Goal: Information Seeking & Learning: Check status

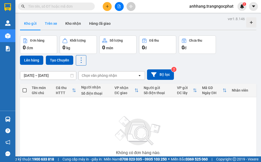
click at [52, 25] on button "Trên xe" at bounding box center [51, 23] width 20 height 12
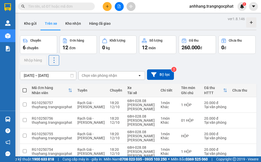
click at [61, 75] on div "ver 1.8.146 Kho gửi Trên xe [PERSON_NAME] Hàng đã giao Chuyến 6 chuyến Đơn hàng…" at bounding box center [138, 139] width 240 height 248
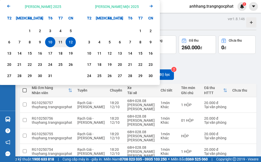
click at [71, 42] on div "12" at bounding box center [70, 42] width 7 height 6
type input "[DATE] – [DATE]"
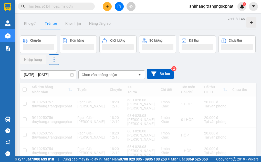
click at [106, 73] on div "Chọn văn phòng nhận" at bounding box center [99, 74] width 35 height 5
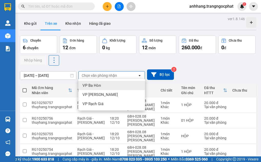
click at [102, 88] on div "VP Ba Hòn" at bounding box center [111, 85] width 66 height 9
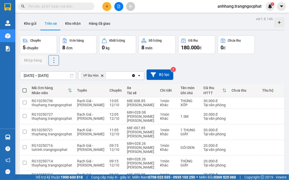
click at [25, 90] on span at bounding box center [25, 90] width 4 height 4
click at [25, 88] on input "checkbox" at bounding box center [25, 88] width 0 height 0
checkbox input "true"
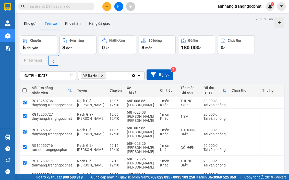
checkbox input "true"
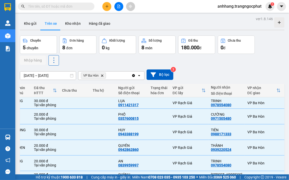
click at [50, 60] on icon at bounding box center [53, 60] width 7 height 7
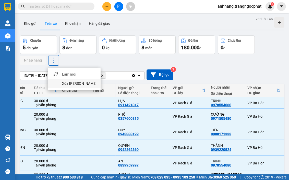
click at [65, 83] on span "Xóa [PERSON_NAME]" at bounding box center [79, 83] width 35 height 5
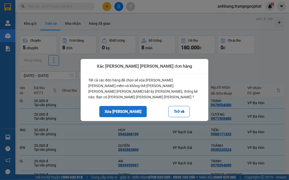
click at [123, 107] on button "Xóa [PERSON_NAME]" at bounding box center [123, 111] width 48 height 11
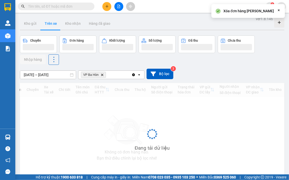
scroll to position [0, 54]
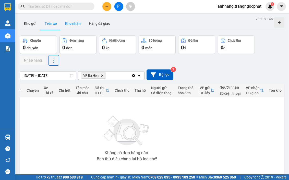
click at [72, 20] on button "Kho nhận" at bounding box center [73, 23] width 24 height 12
type input "[DATE] – [DATE]"
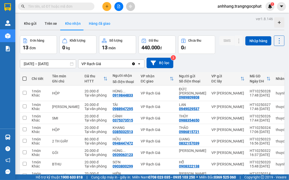
click at [98, 22] on button "Hàng đã giao" at bounding box center [100, 23] width 30 height 12
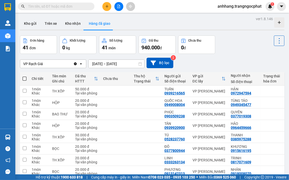
click at [76, 65] on icon "Clear value" at bounding box center [75, 64] width 4 height 4
click at [122, 63] on input "[DATE] – [DATE]" at bounding box center [117, 64] width 56 height 8
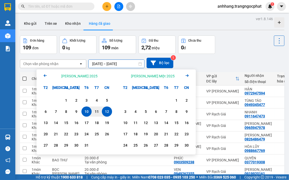
click at [106, 112] on div "12" at bounding box center [107, 112] width 7 height 6
type input "[DATE] – [DATE]"
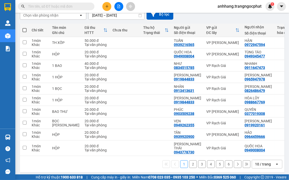
scroll to position [58, 0]
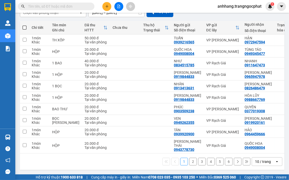
click at [258, 159] on div "10 / trang" at bounding box center [263, 161] width 16 height 5
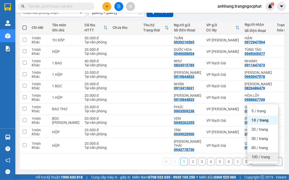
click at [260, 155] on span "100 / trang" at bounding box center [261, 157] width 18 height 5
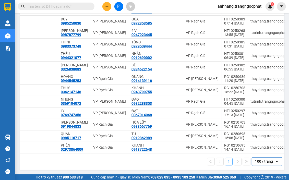
scroll to position [0, 145]
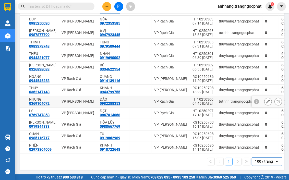
click at [219, 100] on div "tutrinh.trangngocphat" at bounding box center [239, 102] width 41 height 4
checkbox input "true"
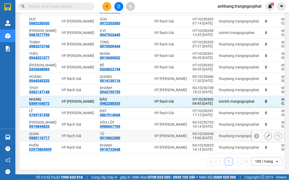
scroll to position [627, 0]
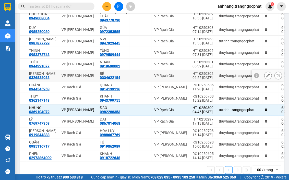
click at [219, 78] on div "thuyhang.trangngocphat" at bounding box center [239, 76] width 41 height 4
checkbox input "true"
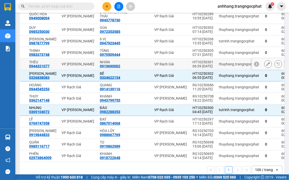
click at [219, 66] on div "thuyhang.trangngocphat" at bounding box center [239, 64] width 41 height 4
checkbox input "true"
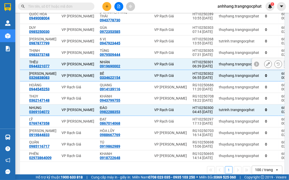
click at [219, 55] on div "thuyhang.trangngocphat" at bounding box center [239, 53] width 41 height 4
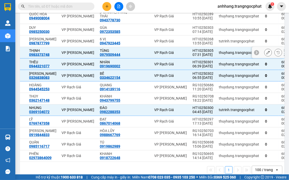
checkbox input "true"
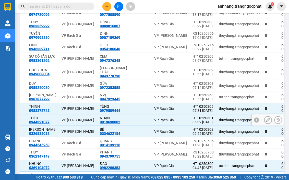
scroll to position [570, 0]
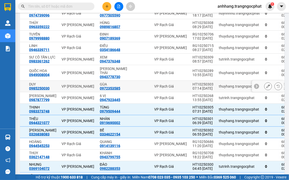
click at [219, 88] on div "thuyhang.trangngocphat" at bounding box center [239, 86] width 41 height 4
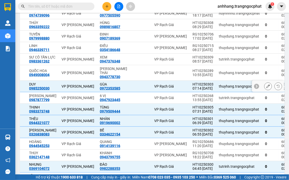
checkbox input "true"
click at [219, 61] on div "tutrinh.trangngocphat" at bounding box center [239, 59] width 41 height 4
checkbox input "true"
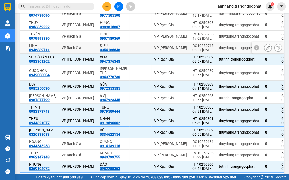
click at [219, 50] on div "thuydung.trangngocphat" at bounding box center [239, 48] width 41 height 4
checkbox input "true"
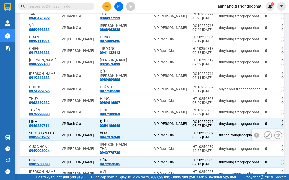
scroll to position [485, 0]
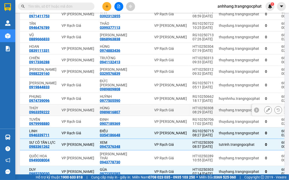
click at [219, 112] on div "thuyhang.trangngocphat" at bounding box center [239, 110] width 41 height 4
checkbox input "true"
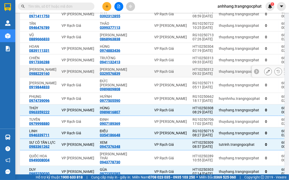
click at [219, 74] on div "thuyhang.trangngocphat" at bounding box center [239, 72] width 41 height 4
checkbox input "true"
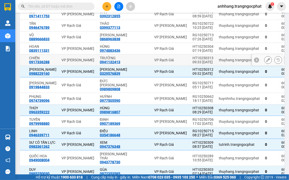
click at [217, 66] on td "thuyhang.trangngocphat" at bounding box center [240, 60] width 46 height 12
checkbox input "true"
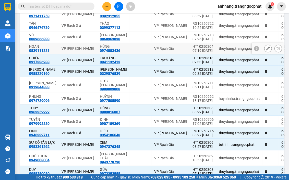
click at [217, 54] on td "thuyhang.trangngocphat" at bounding box center [240, 49] width 46 height 12
checkbox input "true"
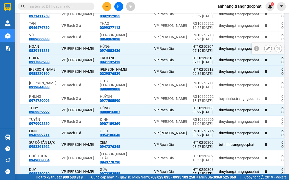
click at [219, 39] on div "thuydung.trangngocphat" at bounding box center [239, 37] width 41 height 4
checkbox input "true"
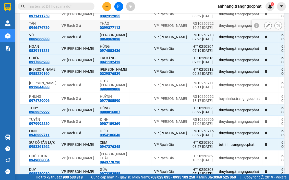
click at [217, 31] on td "thuydung.trangngocphat" at bounding box center [240, 26] width 46 height 12
checkbox input "true"
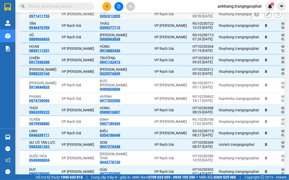
click at [219, 16] on div "thuyhang.trangngocphat" at bounding box center [239, 14] width 41 height 4
checkbox input "true"
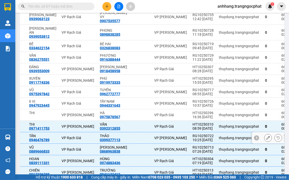
scroll to position [371, 0]
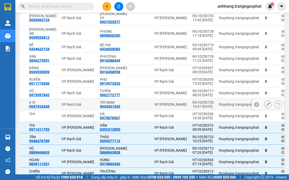
click at [217, 110] on td "thuydung.trangngocphat" at bounding box center [240, 105] width 46 height 12
checkbox input "true"
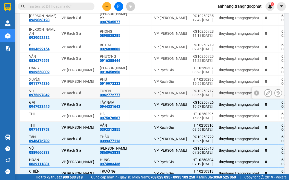
click at [217, 96] on td "thuydung.trangngocphat" at bounding box center [240, 93] width 46 height 12
checkbox input "true"
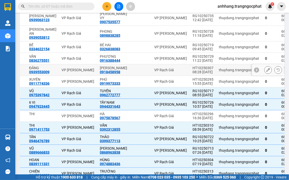
click at [219, 72] on div "thuyhang.trangngocphat" at bounding box center [239, 70] width 41 height 4
checkbox input "true"
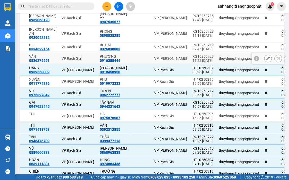
click at [219, 61] on div "thuydung.trangngocphat" at bounding box center [239, 59] width 41 height 4
checkbox input "true"
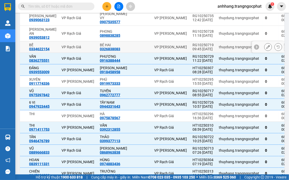
click at [219, 49] on div "thuydung.trangngocphat" at bounding box center [239, 47] width 41 height 4
checkbox input "true"
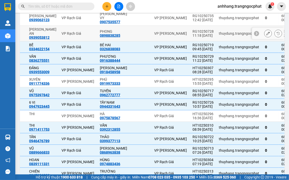
click at [219, 36] on div "thuydung.trangngocphat" at bounding box center [239, 33] width 41 height 4
checkbox input "true"
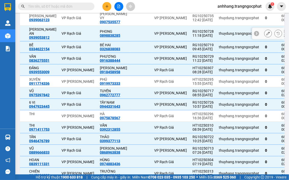
click at [219, 20] on td "thuydung.trangngocphat" at bounding box center [240, 18] width 46 height 16
checkbox input "true"
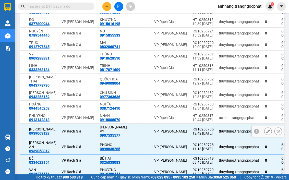
scroll to position [257, 0]
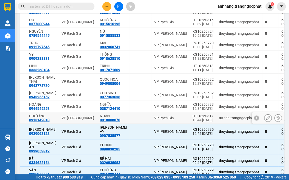
click at [219, 120] on div "tutrinh.trangngocphat" at bounding box center [239, 118] width 41 height 4
checkbox input "true"
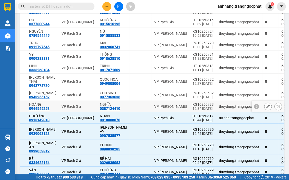
click at [217, 113] on td "thuydung.trangngocphat" at bounding box center [240, 107] width 46 height 12
checkbox input "true"
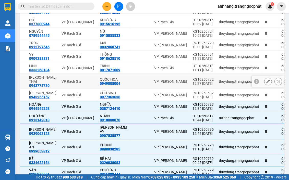
click at [219, 84] on div "thuydung.trangngocphat" at bounding box center [239, 82] width 41 height 4
checkbox input "true"
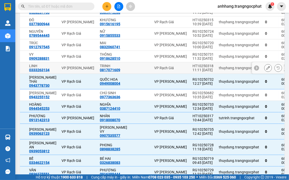
click at [219, 70] on div "thuyhang.trangngocphat" at bounding box center [239, 68] width 41 height 4
checkbox input "true"
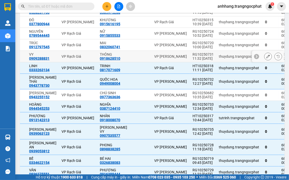
click at [219, 59] on div "thuydung.trangngocphat" at bounding box center [239, 56] width 41 height 4
checkbox input "true"
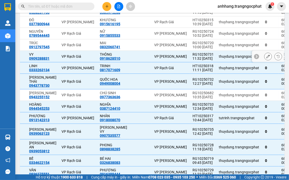
click at [219, 47] on div "thuydung.trangngocphat" at bounding box center [239, 45] width 41 height 4
checkbox input "true"
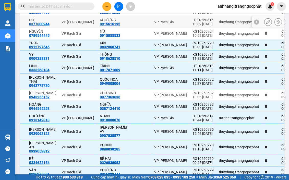
click at [217, 28] on td "thuyhang.trangngocphat" at bounding box center [240, 22] width 46 height 12
checkbox input "true"
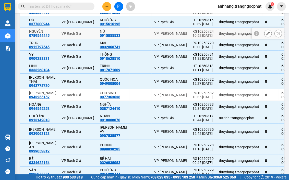
click at [219, 36] on div "thuydung.trangngocphat" at bounding box center [239, 33] width 41 height 4
checkbox input "true"
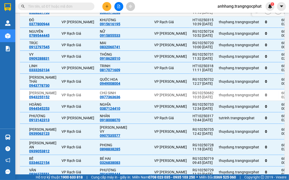
click at [217, 16] on td "thuyhang.trangngocphat" at bounding box center [240, 11] width 46 height 12
checkbox input "true"
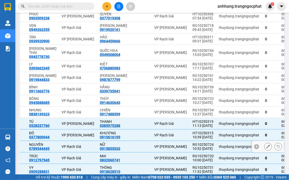
scroll to position [144, 0]
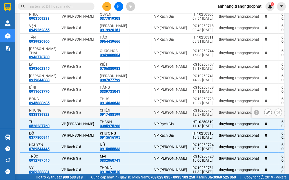
click at [217, 118] on td "thuydung.trangngocphat" at bounding box center [240, 113] width 46 height 12
checkbox input "true"
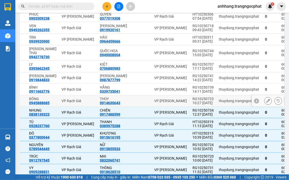
click at [217, 107] on td "thuydung.trangngocphat" at bounding box center [240, 101] width 46 height 12
checkbox input "true"
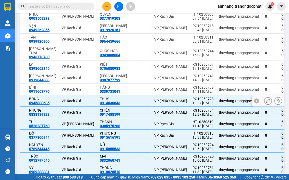
click at [219, 92] on div "thuydung.trangngocphat" at bounding box center [239, 89] width 41 height 4
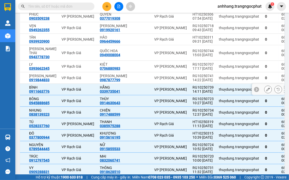
checkbox input "true"
click at [219, 80] on div "thuydung.trangngocphat" at bounding box center [239, 78] width 41 height 4
checkbox input "true"
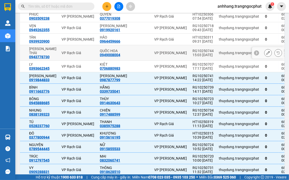
drag, startPoint x: 205, startPoint y: 59, endPoint x: 205, endPoint y: 54, distance: 4.6
click at [219, 55] on div "thuydung.trangngocphat" at bounding box center [239, 53] width 41 height 4
checkbox input "true"
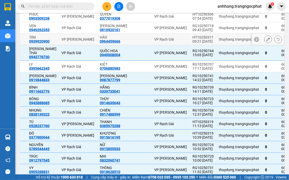
click at [219, 41] on div "thuyhang.trangngocphat" at bounding box center [239, 39] width 41 height 4
checkbox input "true"
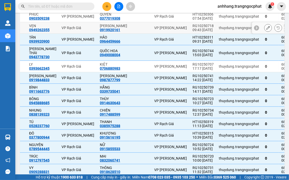
click at [219, 30] on div "thuydung.trangngocphat" at bounding box center [239, 28] width 41 height 4
checkbox input "true"
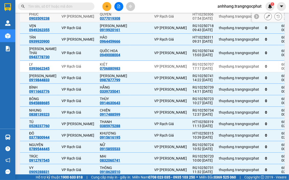
click at [219, 18] on div "thuyhang.trangngocphat" at bounding box center [239, 16] width 41 height 4
checkbox input "true"
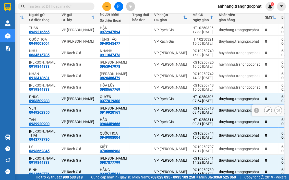
scroll to position [59, 0]
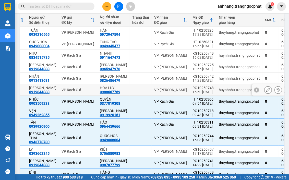
click at [219, 92] on div "huynhnhu.trangngocphat" at bounding box center [239, 90] width 41 height 4
checkbox input "true"
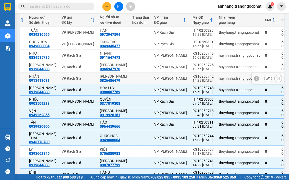
click at [219, 81] on div "huynhnhu.trangngocphat" at bounding box center [239, 78] width 41 height 4
checkbox input "true"
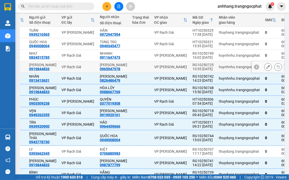
click at [219, 67] on div "huynhnhu.trangngocphat" at bounding box center [239, 67] width 41 height 4
checkbox input "true"
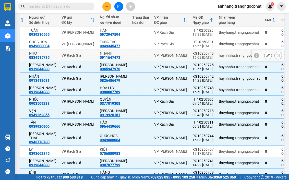
click at [219, 55] on div "huynhnhu.trangngocphat" at bounding box center [239, 55] width 41 height 4
checkbox input "true"
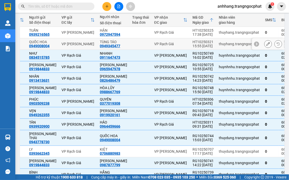
click at [219, 44] on div "thuyhang.trangngocphat" at bounding box center [239, 44] width 41 height 4
checkbox input "true"
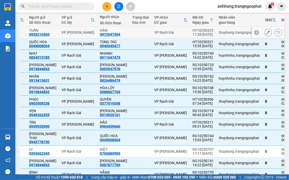
click at [217, 35] on td "thuyhang.trangngocphat" at bounding box center [240, 33] width 46 height 12
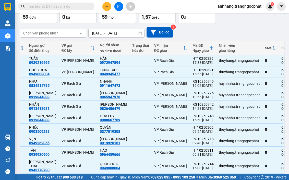
scroll to position [0, 0]
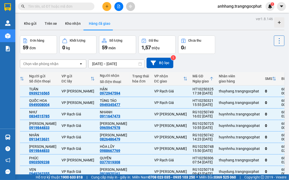
click at [260, 39] on icon at bounding box center [279, 40] width 7 height 7
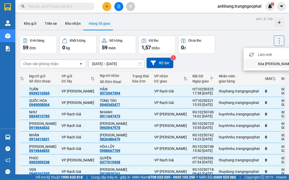
click at [260, 63] on span "Xóa [PERSON_NAME]" at bounding box center [275, 63] width 35 height 5
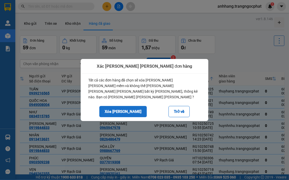
click at [128, 107] on button "Xóa [PERSON_NAME]" at bounding box center [123, 111] width 48 height 11
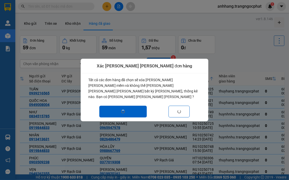
checkbox input "false"
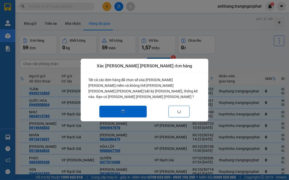
checkbox input "false"
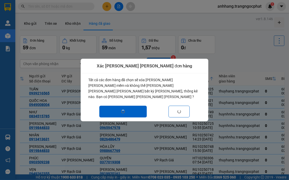
checkbox input "false"
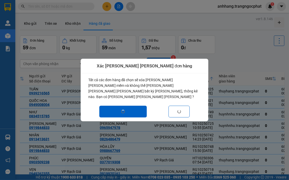
checkbox input "false"
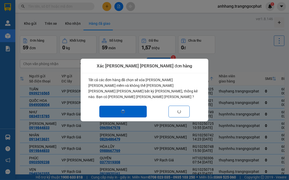
checkbox input "false"
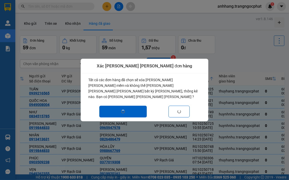
checkbox input "false"
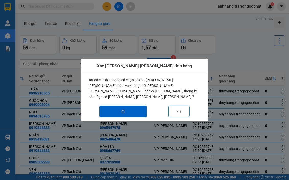
checkbox input "false"
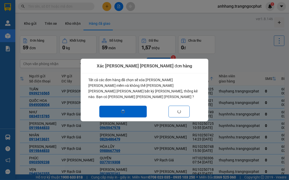
checkbox input "false"
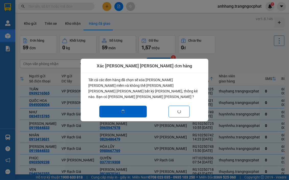
checkbox input "false"
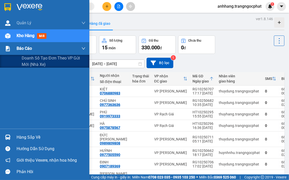
click at [12, 50] on div "Báo cáo" at bounding box center [44, 48] width 89 height 13
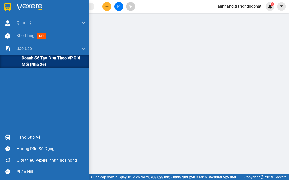
click at [31, 61] on span "Doanh số tạo đơn theo VP gửi mới (nhà xe)" at bounding box center [54, 61] width 64 height 13
